Goal: Task Accomplishment & Management: Use online tool/utility

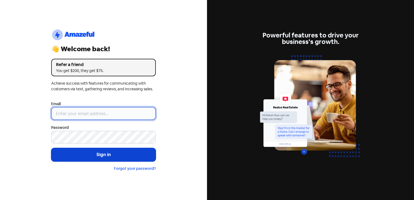
type input "[EMAIL_ADDRESS][DOMAIN_NAME]"
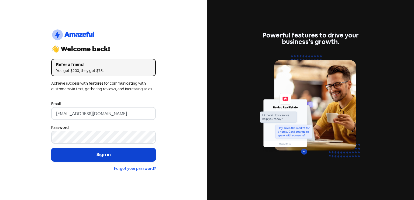
click at [113, 157] on button "Sign in" at bounding box center [103, 154] width 104 height 13
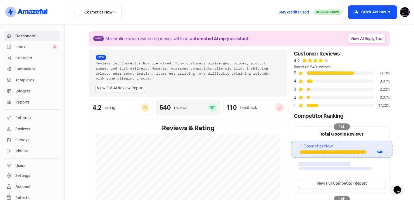
scroll to position [130, 0]
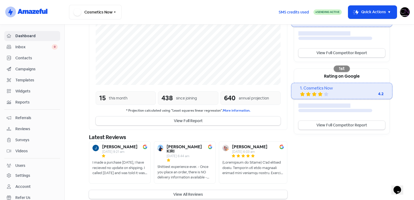
click at [28, 126] on span "Reviews" at bounding box center [36, 129] width 42 height 6
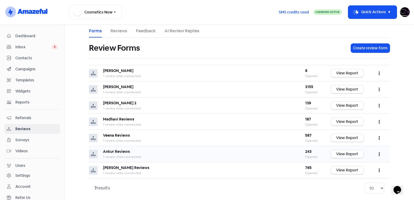
click at [354, 155] on link "View Report" at bounding box center [347, 154] width 32 height 8
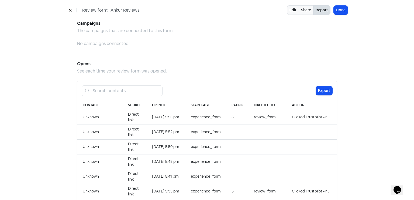
scroll to position [553, 0]
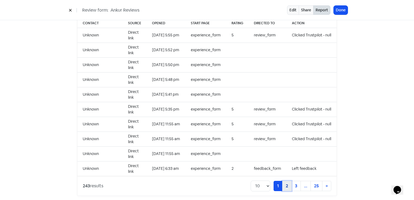
click at [282, 183] on link "2" at bounding box center [286, 186] width 9 height 10
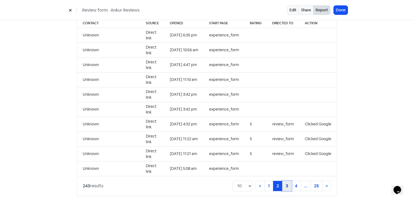
click at [285, 181] on link "3" at bounding box center [286, 186] width 9 height 10
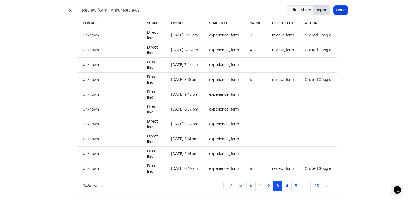
click at [346, 8] on button "Done" at bounding box center [340, 10] width 14 height 9
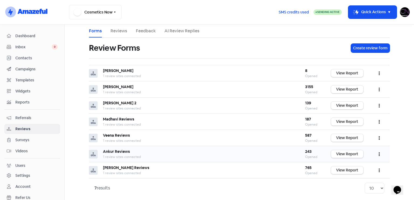
click at [378, 153] on icon "button" at bounding box center [378, 154] width 1 height 4
click at [352, 164] on link "Preview" at bounding box center [360, 167] width 45 height 11
click at [114, 157] on span "1 review sites connected" at bounding box center [122, 157] width 38 height 4
click at [340, 154] on link "View Report" at bounding box center [347, 154] width 32 height 8
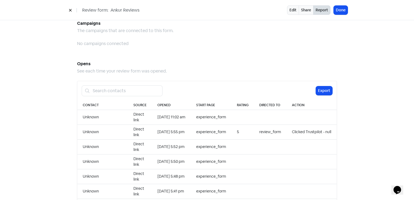
scroll to position [553, 0]
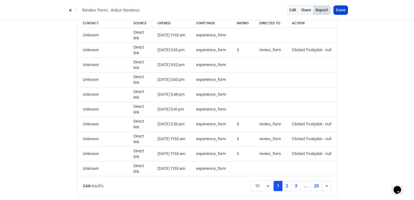
click at [345, 10] on button "Done" at bounding box center [340, 10] width 14 height 9
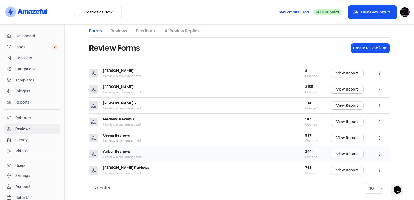
click at [350, 151] on link "View Report" at bounding box center [347, 154] width 32 height 8
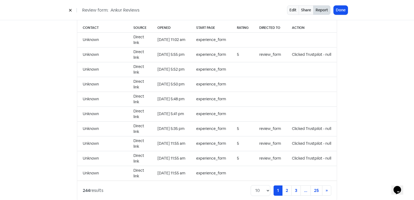
scroll to position [553, 0]
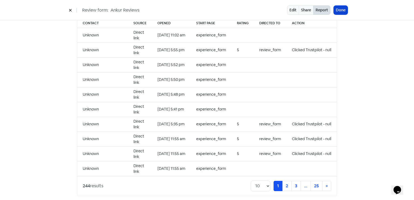
click at [343, 11] on button "Done" at bounding box center [340, 10] width 14 height 9
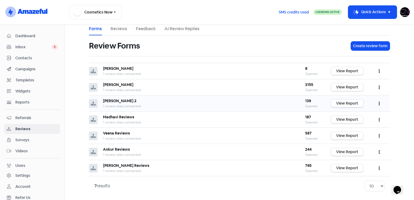
scroll to position [3, 0]
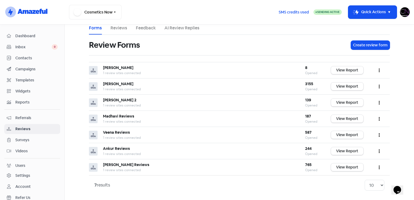
click at [48, 30] on nav "Dashboard Inbox 0 Contacts Campaigns Templates Widgets Reports Referrals Review…" at bounding box center [32, 112] width 65 height 175
click at [33, 32] on link "Dashboard" at bounding box center [32, 36] width 56 height 10
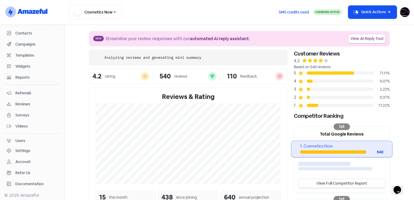
click at [30, 101] on span "Reviews" at bounding box center [36, 104] width 42 height 6
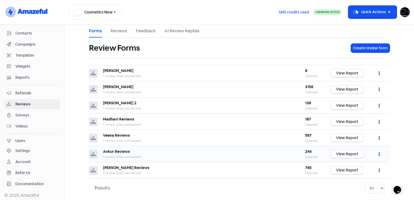
click at [343, 148] on td "View Report" at bounding box center [346, 154] width 43 height 16
click at [347, 158] on td "View Report" at bounding box center [346, 154] width 43 height 16
click at [351, 154] on link "View Report" at bounding box center [347, 154] width 32 height 8
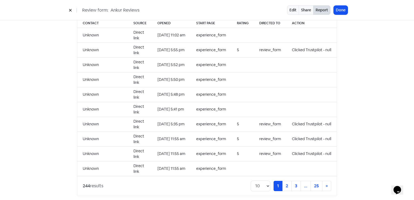
scroll to position [239, 0]
